Goal: Task Accomplishment & Management: Use online tool/utility

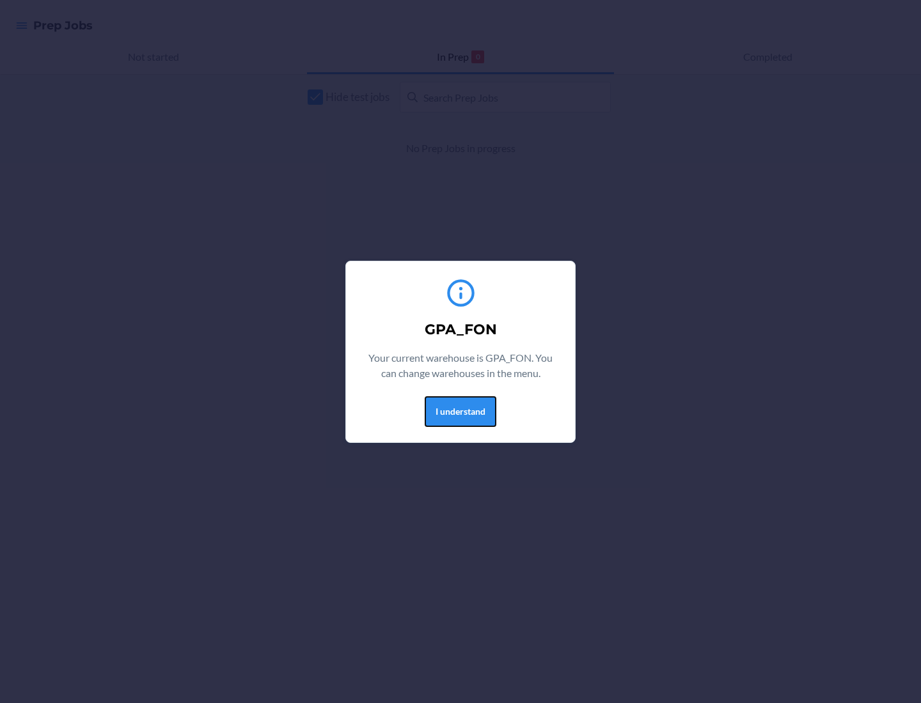
click at [460, 411] on button "I understand" at bounding box center [461, 412] width 72 height 31
